Goal: Transaction & Acquisition: Purchase product/service

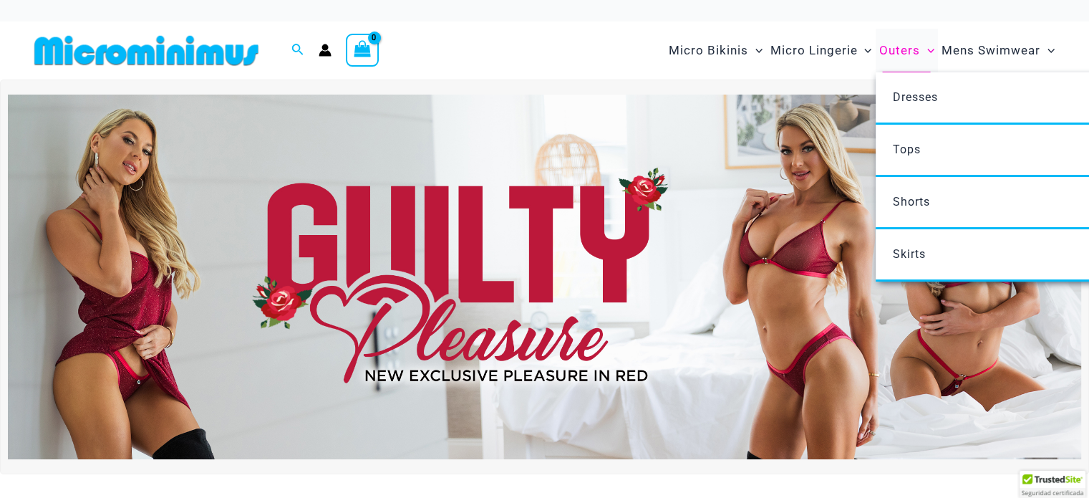
click at [902, 49] on span "Outers" at bounding box center [899, 50] width 41 height 37
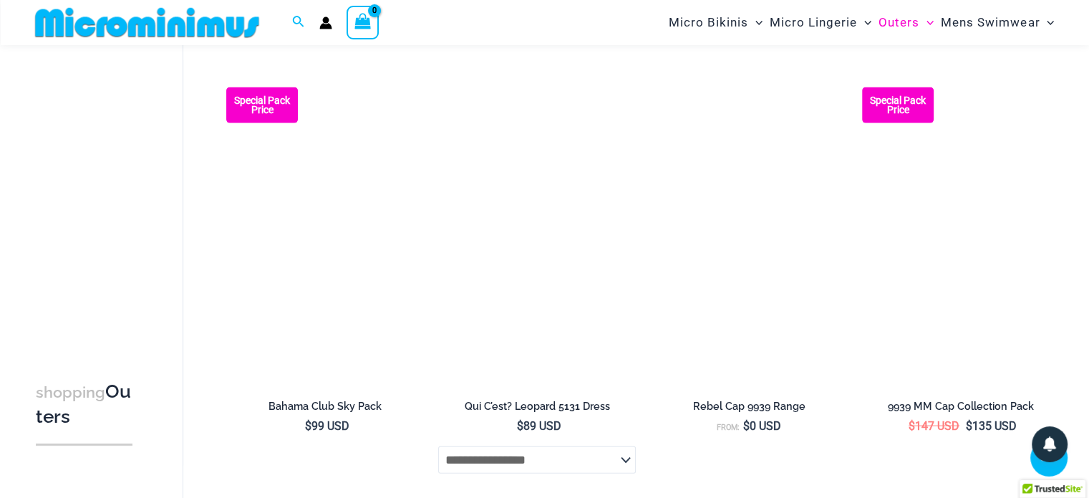
scroll to position [3551, 0]
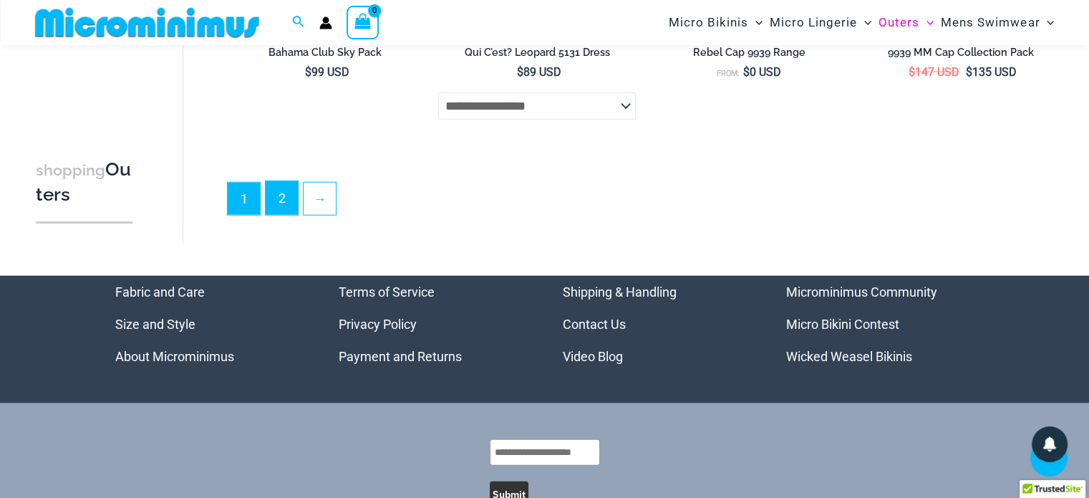
click at [292, 198] on link "2" at bounding box center [282, 198] width 32 height 34
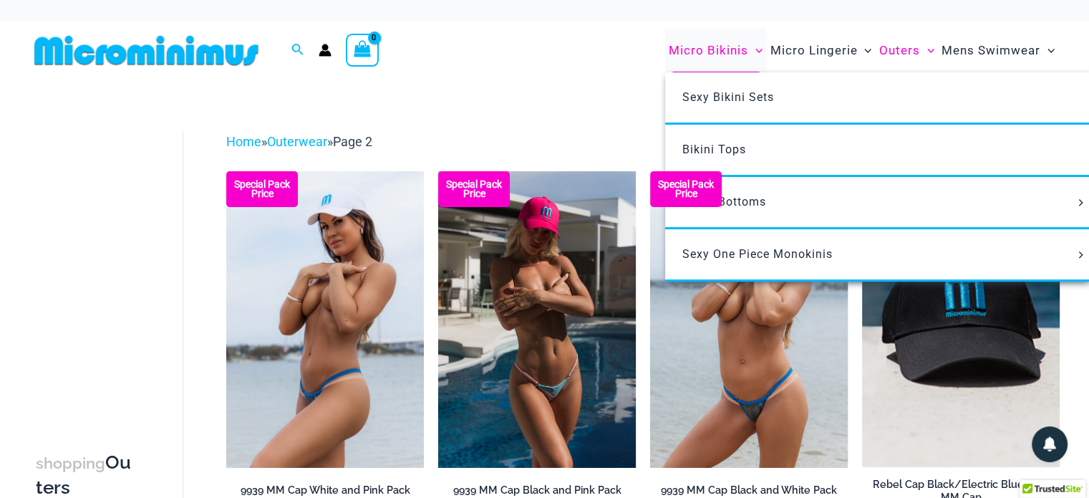
click at [708, 45] on span "Micro Bikinis" at bounding box center [708, 50] width 79 height 37
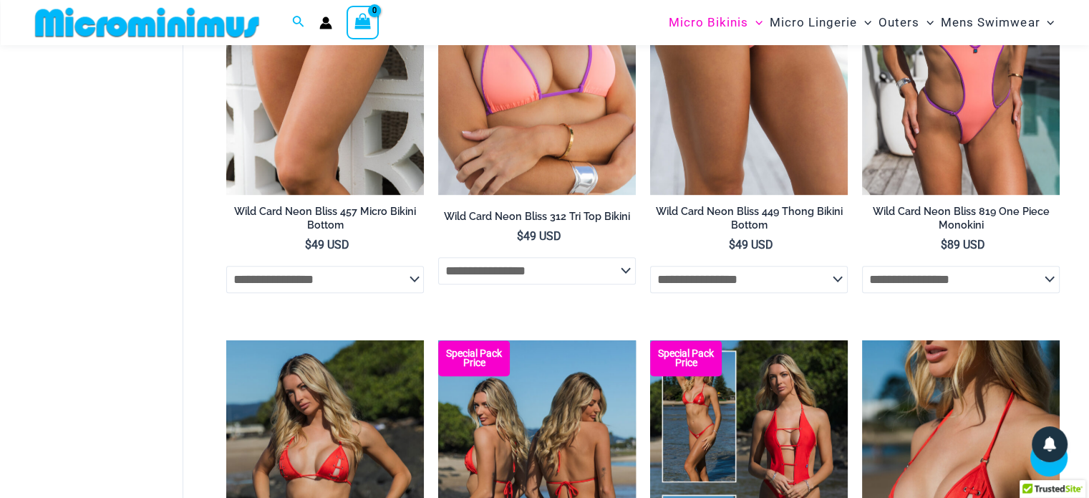
scroll to position [1204, 0]
